Goal: Task Accomplishment & Management: Use online tool/utility

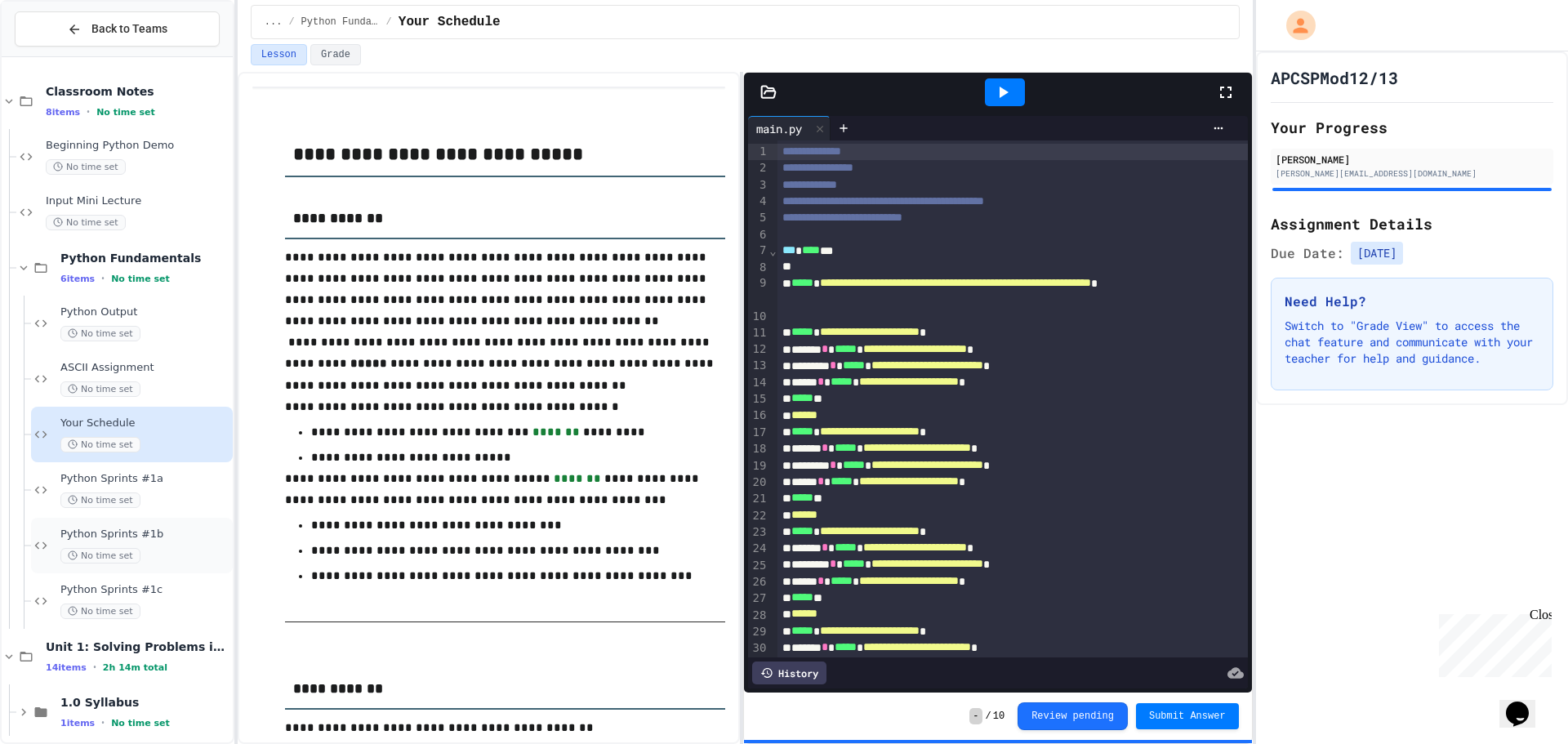
click at [125, 549] on span "No time set" at bounding box center [101, 555] width 80 height 16
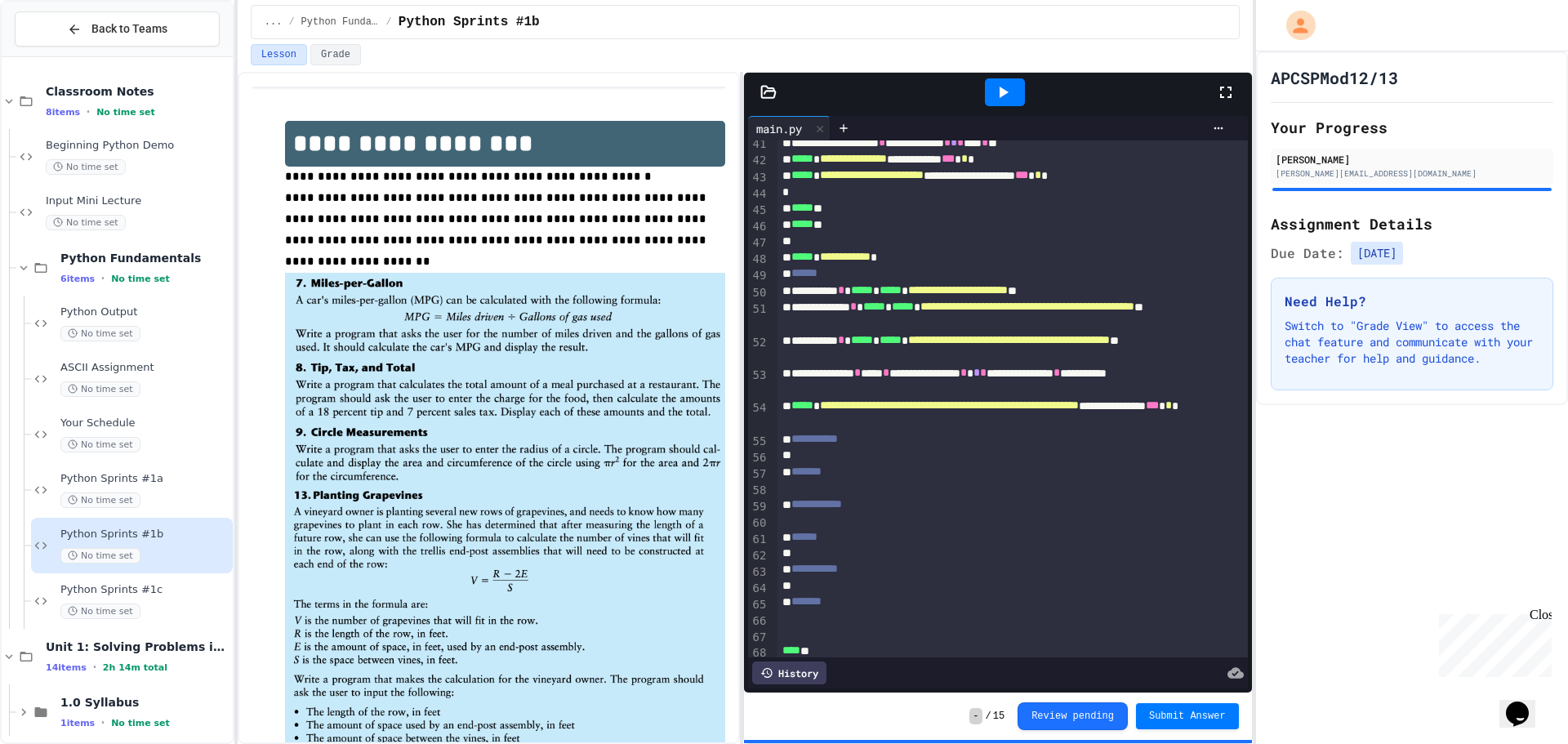
scroll to position [718, 0]
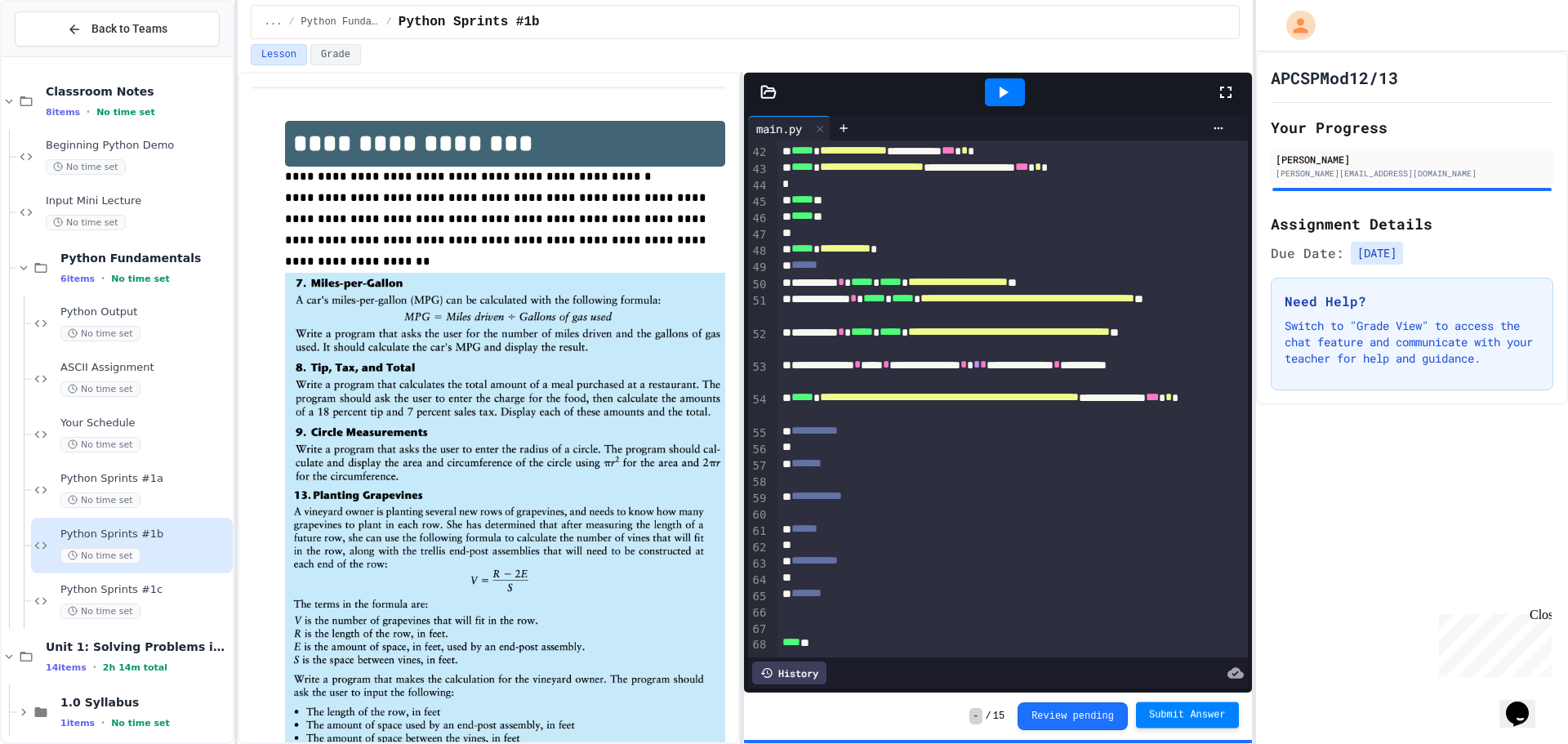
click at [1206, 714] on span "Submit Answer" at bounding box center [1187, 715] width 77 height 13
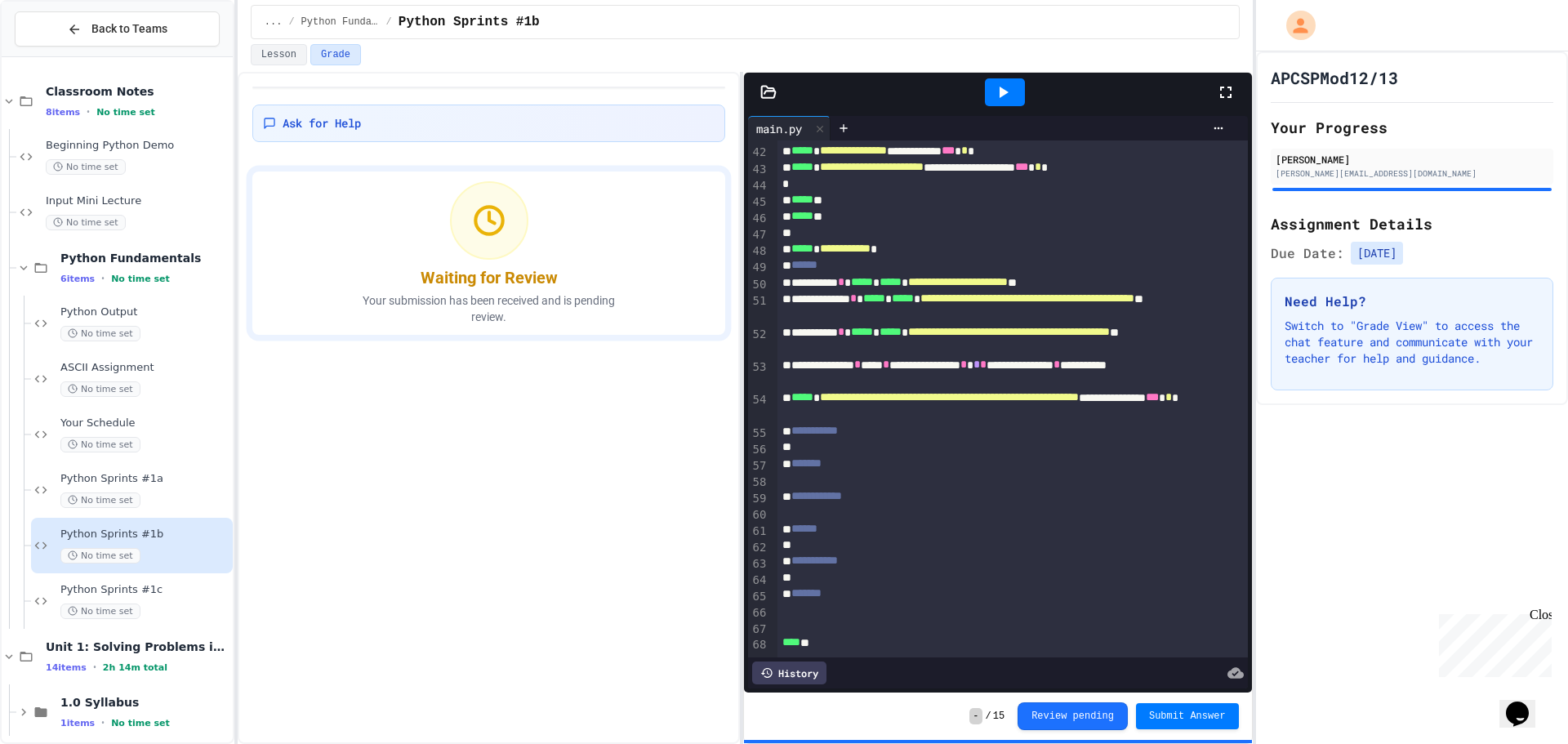
click at [131, 568] on div "Python Sprints #1b No time set" at bounding box center [132, 545] width 202 height 55
click at [131, 577] on div "Python Sprints #1c No time set" at bounding box center [132, 601] width 202 height 55
